Goal: Task Accomplishment & Management: Complete application form

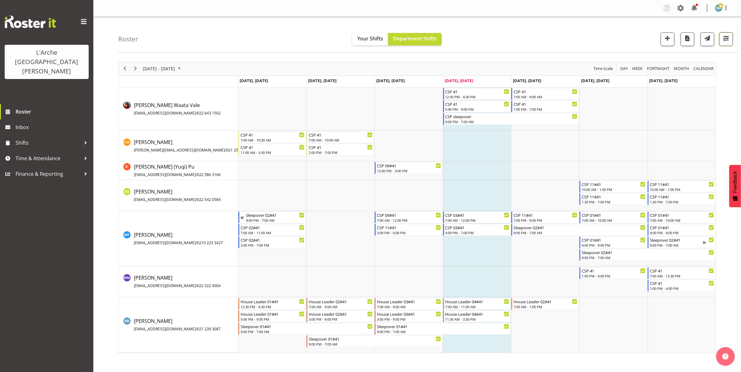
click at [725, 38] on span "button" at bounding box center [726, 38] width 8 height 8
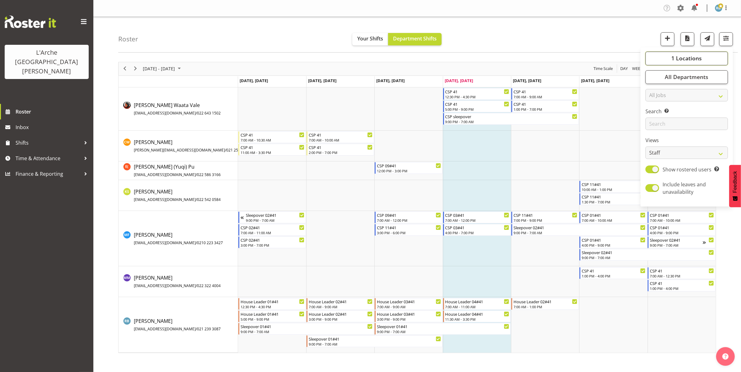
click at [690, 60] on span "1 Locations" at bounding box center [686, 57] width 30 height 7
click at [662, 115] on button "Select All" at bounding box center [663, 118] width 26 height 11
checkbox input "true"
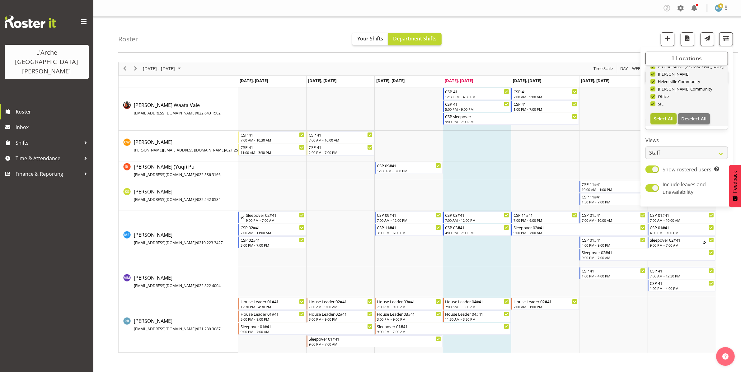
checkbox input "true"
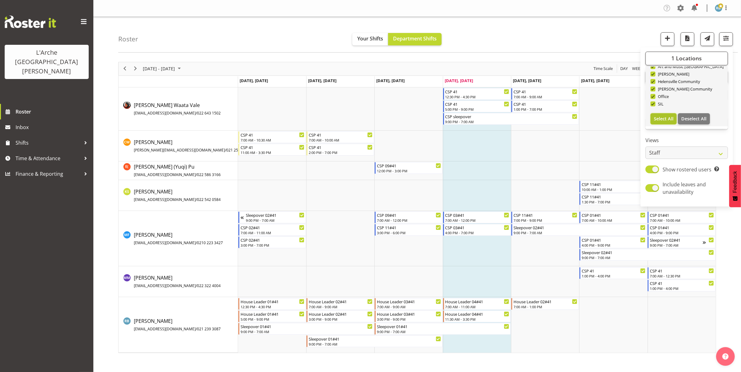
checkbox input "true"
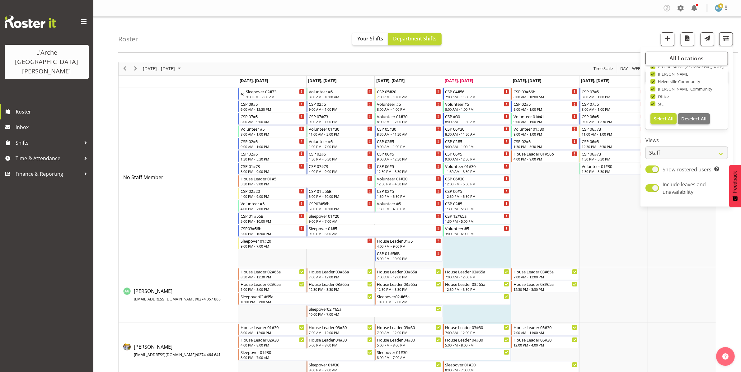
click at [577, 29] on div "Roster Your Shifts Department Shifts All Locations Clear 20 30 41 5 56b 65a 73 …" at bounding box center [428, 35] width 620 height 36
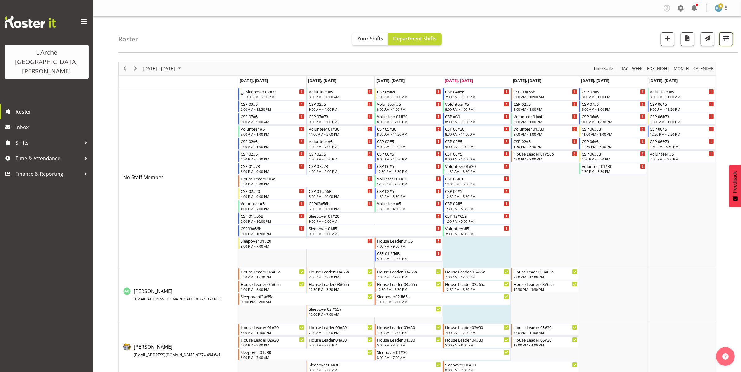
click at [728, 40] on span "button" at bounding box center [726, 38] width 8 height 8
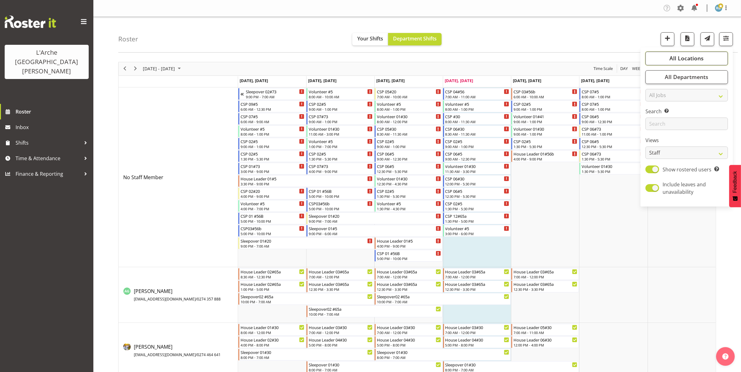
click at [672, 58] on span "All Locations" at bounding box center [686, 57] width 34 height 7
click at [693, 115] on button "Deselect All" at bounding box center [694, 118] width 32 height 11
checkbox input "false"
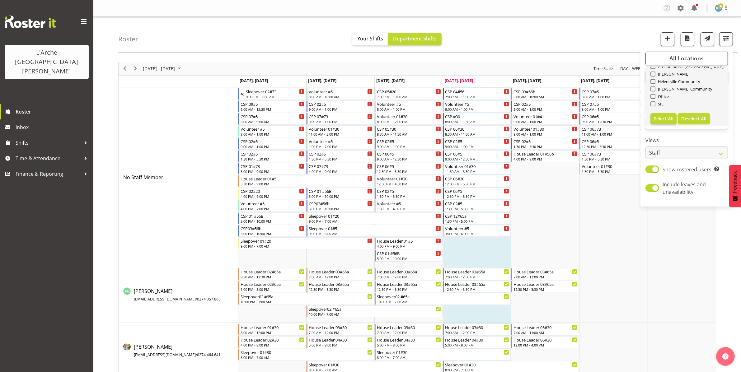
checkbox input "false"
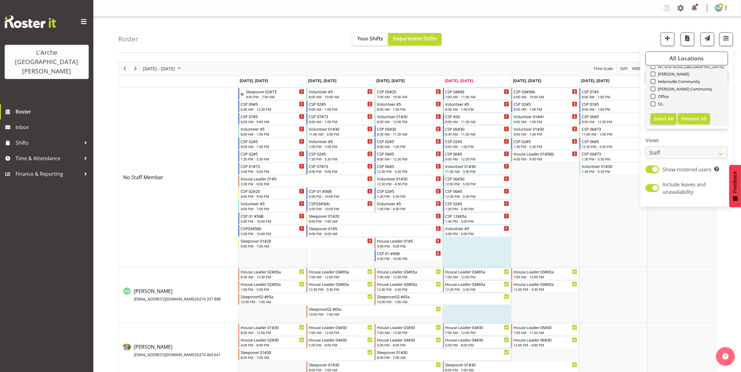
checkbox input "false"
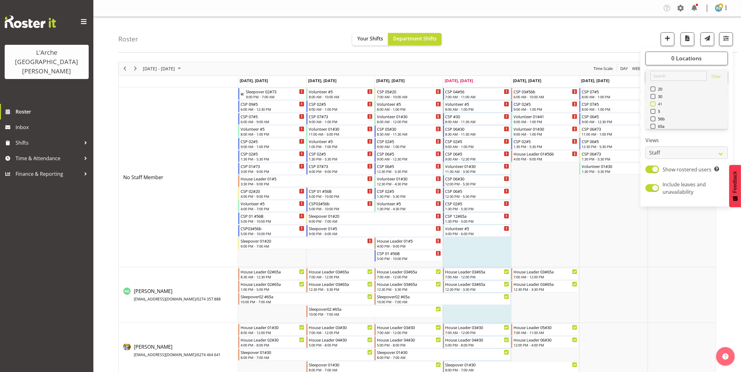
click at [651, 102] on span at bounding box center [652, 103] width 5 height 5
click at [651, 102] on input "41" at bounding box center [652, 104] width 4 height 4
checkbox input "true"
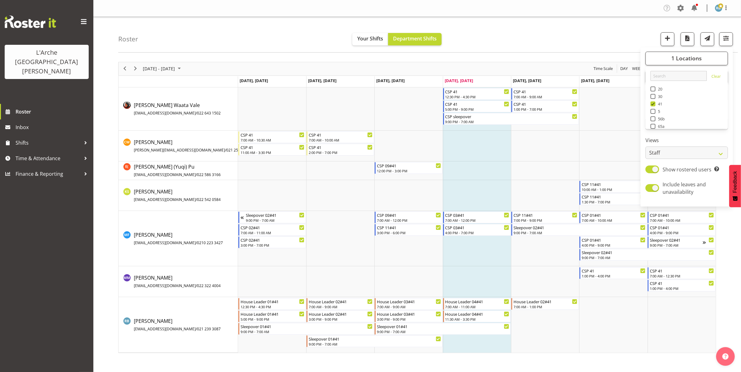
click at [591, 31] on div "Roster Your Shifts Department Shifts 1 Locations Clear 20 30 41 5 56b 65a 73 Ar…" at bounding box center [428, 35] width 620 height 36
click at [620, 288] on td "Timeline Week of August 14, 2025" at bounding box center [613, 281] width 68 height 31
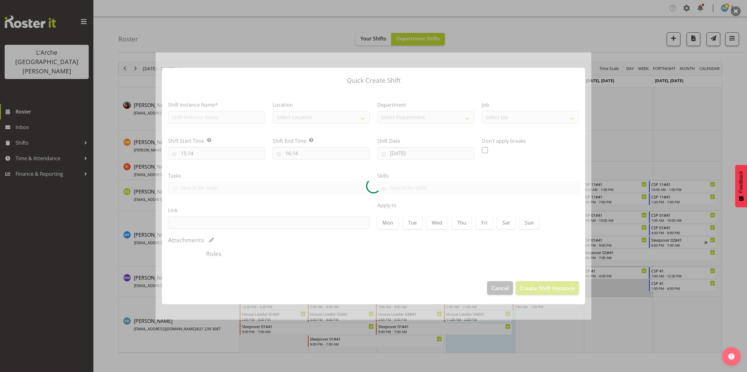
type input "[DATE]"
checkbox input "true"
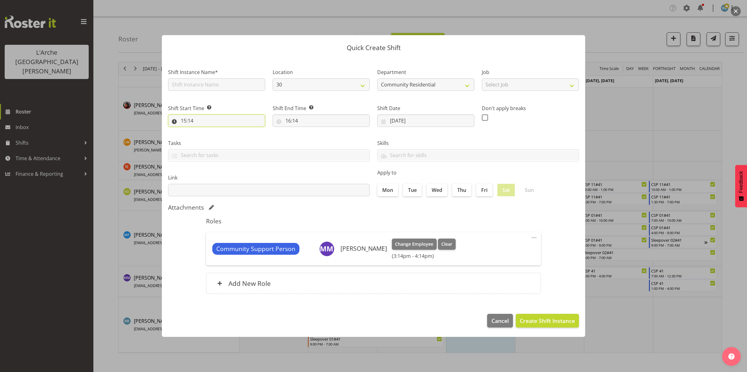
click at [226, 120] on input "15:14" at bounding box center [216, 121] width 97 height 12
click at [210, 135] on select "00 01 02 03 04 05 06 07 08 09 10 11 12 13 14 15 16 17 18 19 20 21 22 23" at bounding box center [211, 137] width 14 height 12
select select "13"
click at [204, 131] on select "00 01 02 03 04 05 06 07 08 09 10 11 12 13 14 15 16 17 18 19 20 21 22 23" at bounding box center [211, 137] width 14 height 12
type input "13:14"
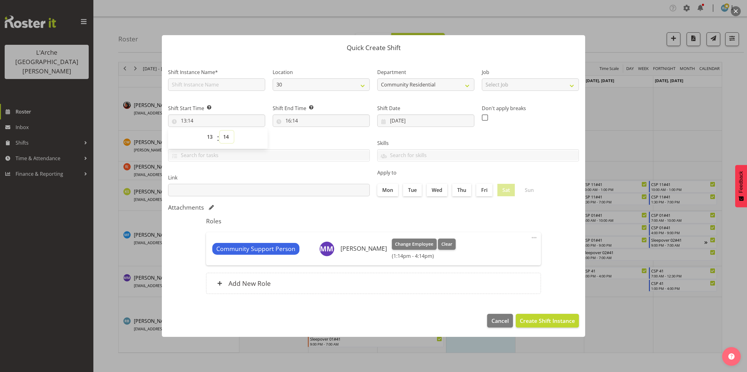
click at [226, 136] on select "00 01 02 03 04 05 06 07 08 09 10 11 12 13 14 15 16 17 18 19 20 21 22 23 24 25 2…" at bounding box center [227, 137] width 14 height 12
select select "0"
click at [220, 131] on select "00 01 02 03 04 05 06 07 08 09 10 11 12 13 14 15 16 17 18 19 20 21 22 23 24 25 2…" at bounding box center [227, 137] width 14 height 12
type input "13:00"
click at [293, 118] on input "16:14" at bounding box center [321, 121] width 97 height 12
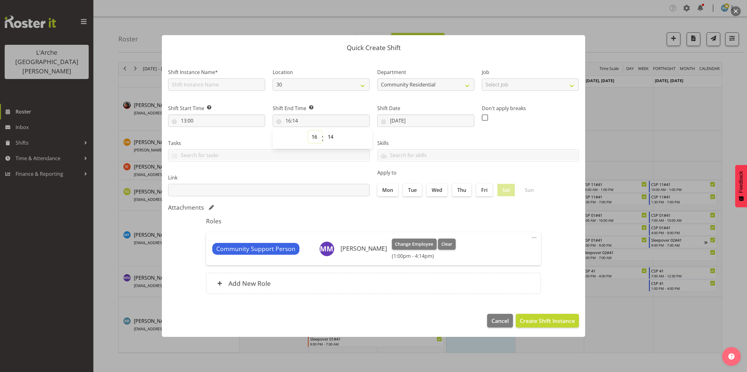
click at [315, 138] on select "00 01 02 03 04 05 06 07 08 09 10 11 12 13 14 15 16 17 18 19 20 21 22 23" at bounding box center [315, 137] width 14 height 12
click at [308, 131] on select "00 01 02 03 04 05 06 07 08 09 10 11 12 13 14 15 16 17 18 19 20 21 22 23" at bounding box center [315, 137] width 14 height 12
click at [332, 137] on select "00 01 02 03 04 05 06 07 08 09 10 11 12 13 14 15 16 17 18 19 20 21 22 23 24 25 2…" at bounding box center [331, 137] width 14 height 12
select select "0"
click at [324, 131] on select "00 01 02 03 04 05 06 07 08 09 10 11 12 13 14 15 16 17 18 19 20 21 22 23 24 25 2…" at bounding box center [331, 137] width 14 height 12
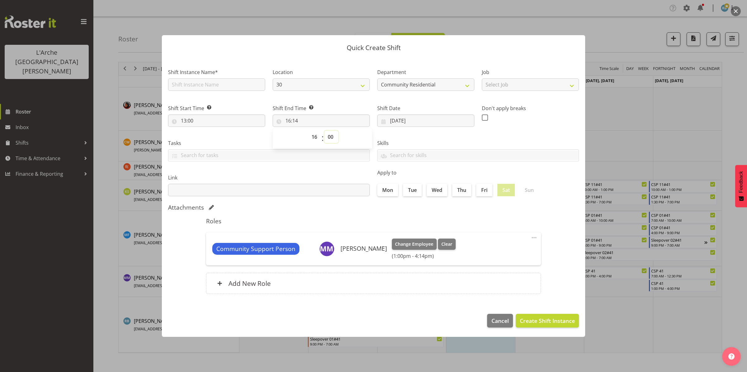
type input "16:00"
click at [321, 85] on select "30 65a 41" at bounding box center [321, 84] width 97 height 12
select select "15"
click at [273, 78] on select "30 65a 41" at bounding box center [321, 84] width 97 height 12
click at [234, 85] on input "text" at bounding box center [216, 84] width 97 height 12
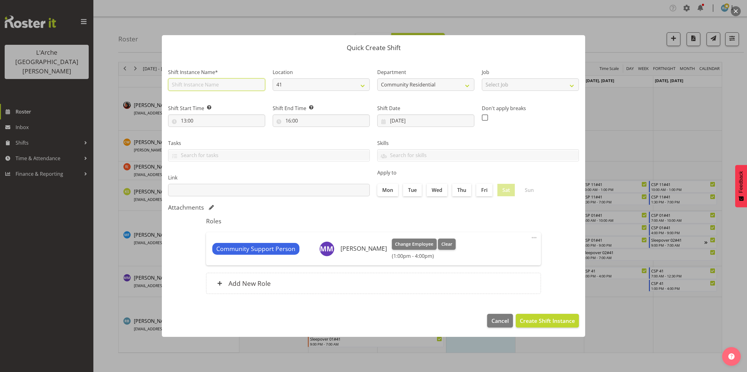
type input "CSP 11#41"
click at [505, 82] on select "Select Job Accounts Admin Art Coordinator Community Leader Community Support Pe…" at bounding box center [530, 84] width 97 height 12
select select "2"
click at [482, 78] on select "Select Job Accounts Admin Art Coordinator Community Leader Community Support Pe…" at bounding box center [530, 84] width 97 height 12
click at [545, 318] on span "Create Shift Instance" at bounding box center [547, 321] width 55 height 8
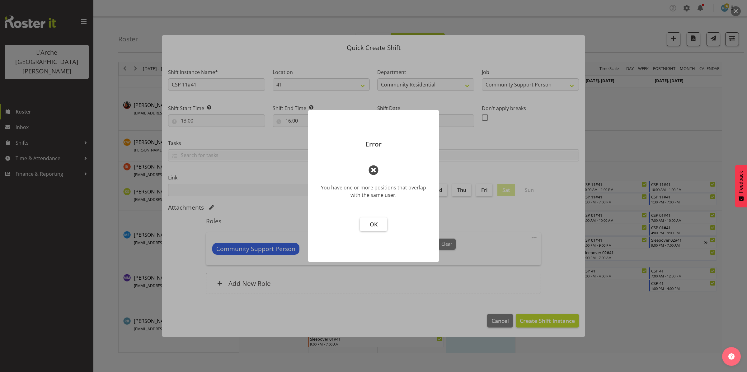
click at [380, 226] on button "OK" at bounding box center [373, 225] width 27 height 14
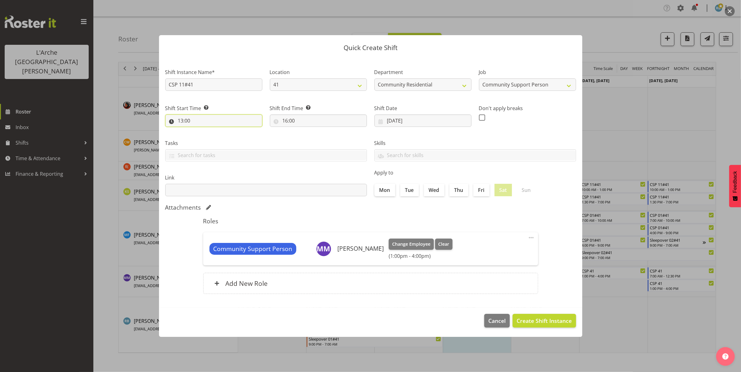
click at [195, 118] on input "13:00" at bounding box center [213, 121] width 97 height 12
click at [208, 135] on select "00 01 02 03 04 05 06 07 08 09 10 11 12 13 14 15 16 17 18 19 20 21 22 23" at bounding box center [208, 137] width 14 height 12
select select "7"
click at [201, 131] on select "00 01 02 03 04 05 06 07 08 09 10 11 12 13 14 15 16 17 18 19 20 21 22 23" at bounding box center [208, 137] width 14 height 12
type input "07:00"
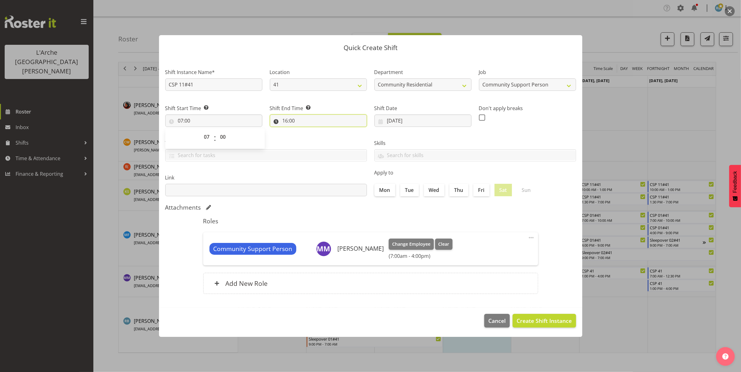
click at [288, 118] on input "16:00" at bounding box center [318, 121] width 97 height 12
click at [311, 136] on select "00 01 02 03 04 05 06 07 08 09 10 11 12 13 14 15 16 17 18 19 20 21 22 23" at bounding box center [312, 137] width 14 height 12
select select "12"
click at [305, 131] on select "00 01 02 03 04 05 06 07 08 09 10 11 12 13 14 15 16 17 18 19 20 21 22 23" at bounding box center [312, 137] width 14 height 12
type input "12:00"
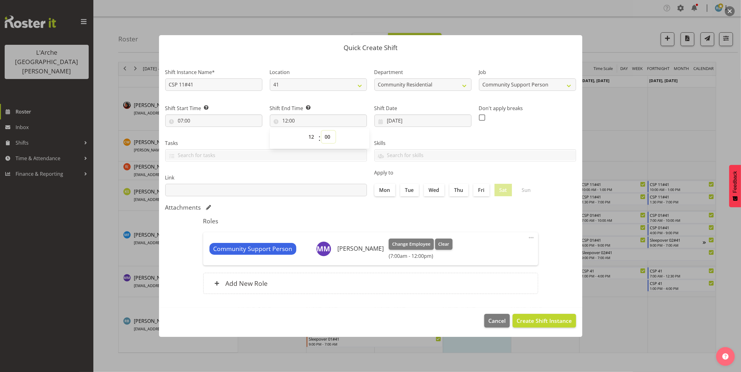
click at [329, 137] on select "00 01 02 03 04 05 06 07 08 09 10 11 12 13 14 15 16 17 18 19 20 21 22 23 24 25 2…" at bounding box center [328, 137] width 14 height 12
select select "30"
click at [321, 131] on select "00 01 02 03 04 05 06 07 08 09 10 11 12 13 14 15 16 17 18 19 20 21 22 23 24 25 2…" at bounding box center [328, 137] width 14 height 12
type input "12:30"
click at [537, 318] on span "Create Shift Instance" at bounding box center [544, 321] width 55 height 8
